Goal: Information Seeking & Learning: Learn about a topic

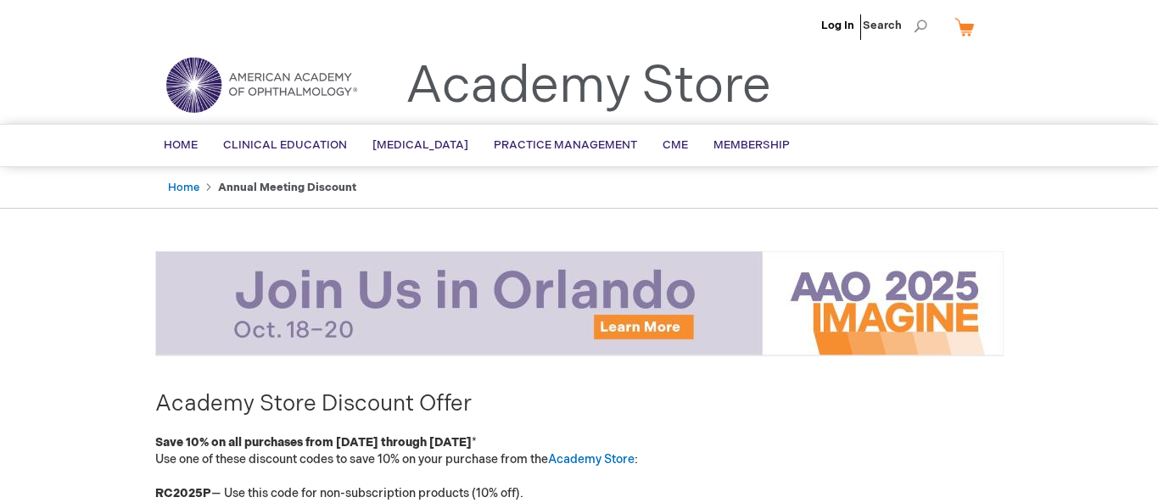
click at [196, 84] on img at bounding box center [261, 84] width 204 height 61
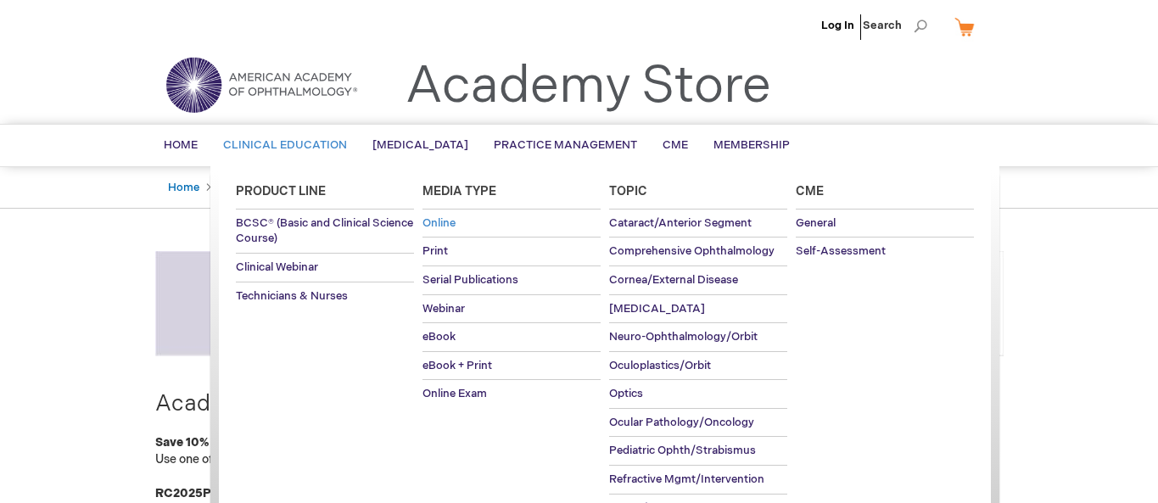
click at [438, 224] on span "Online" at bounding box center [438, 223] width 33 height 14
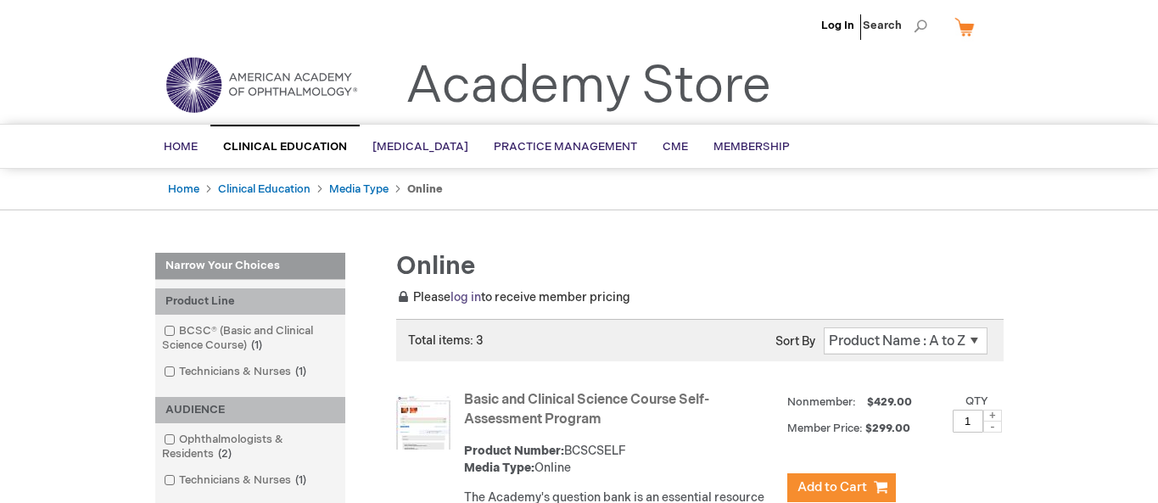
click at [466, 295] on link "log in" at bounding box center [465, 297] width 31 height 14
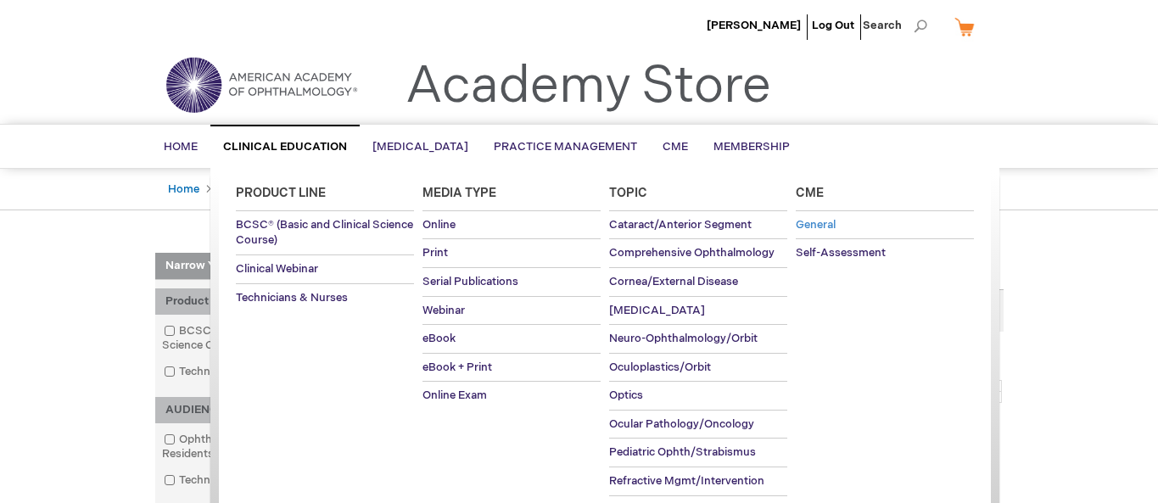
click at [822, 225] on span "General" at bounding box center [816, 225] width 40 height 14
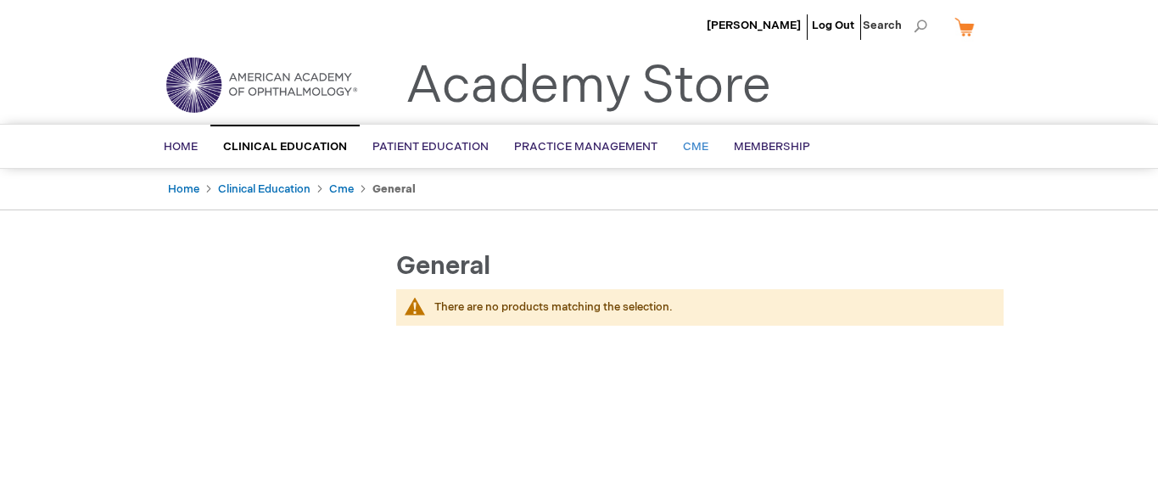
click at [683, 148] on span "CME" at bounding box center [695, 147] width 25 height 14
click at [752, 148] on span "Membership" at bounding box center [772, 147] width 76 height 14
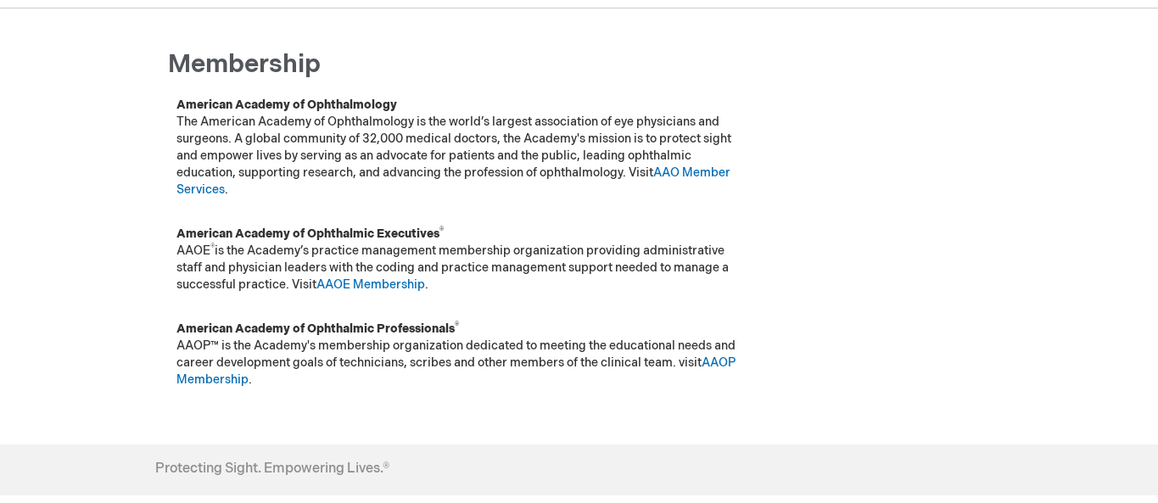
scroll to position [205, 0]
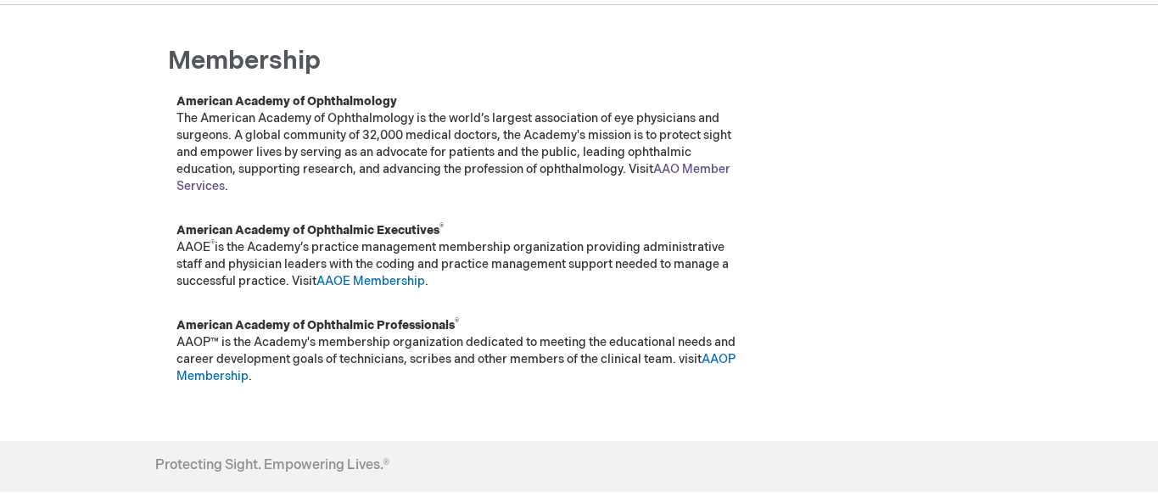
click at [698, 169] on link "AAO Member Services" at bounding box center [453, 177] width 554 height 31
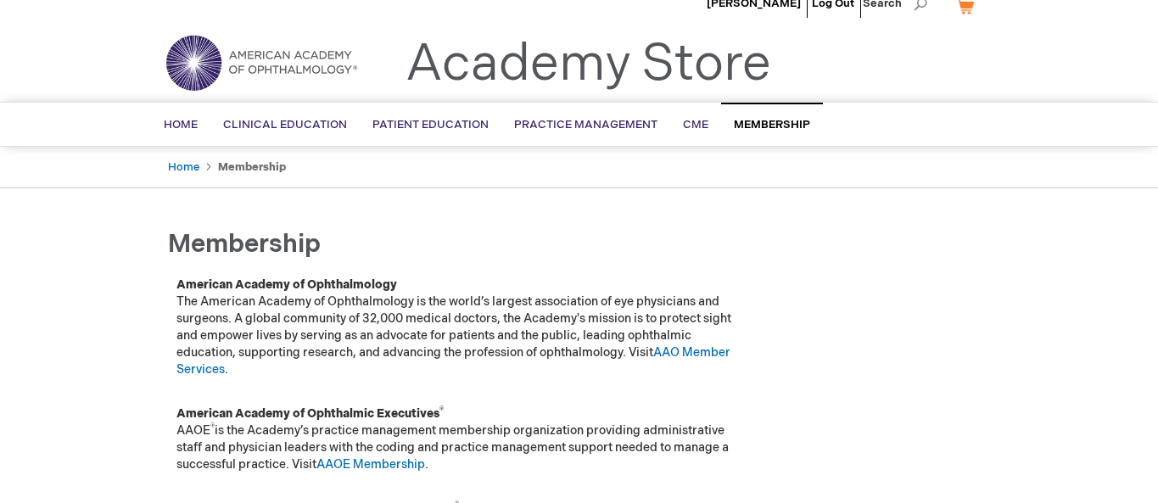
scroll to position [0, 0]
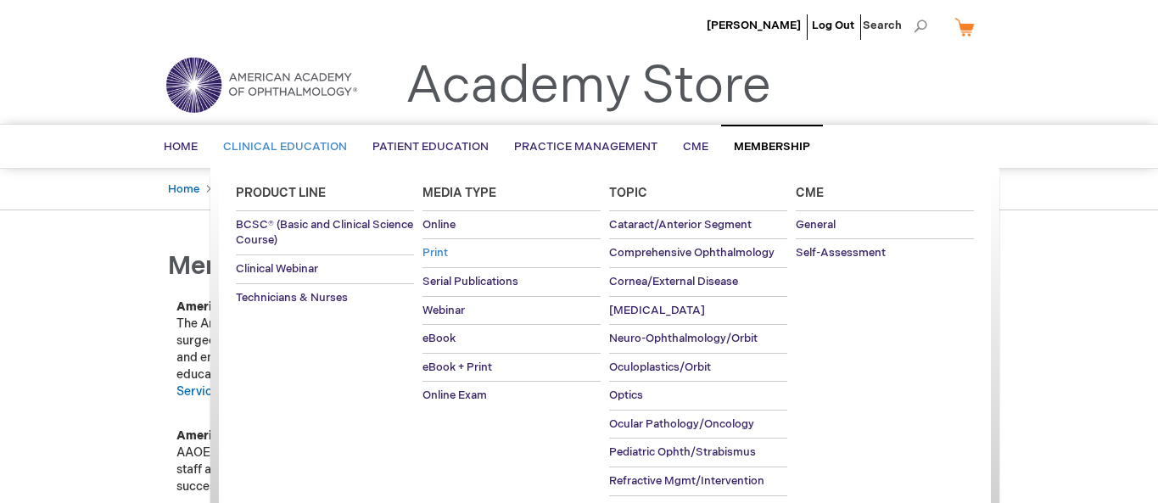
click at [445, 251] on span "Print" at bounding box center [434, 253] width 25 height 14
